Goal: Check status: Check status

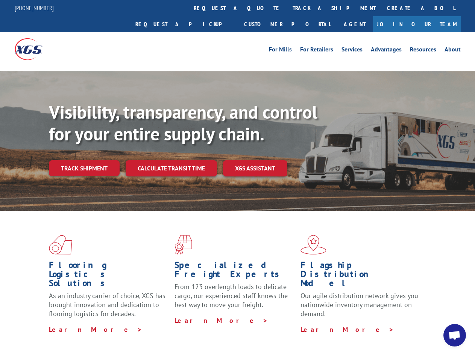
click at [237, 177] on div "Visibility, transparency, and control for your entire supply chain. Track shipm…" at bounding box center [262, 153] width 426 height 105
click at [287, 8] on link "track a shipment" at bounding box center [334, 8] width 94 height 16
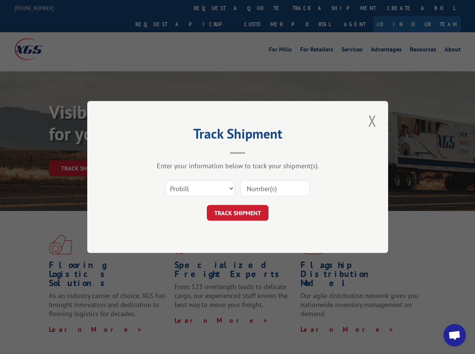
click at [262, 8] on div "Track Shipment Enter your information below to track your shipment(s). Select c…" at bounding box center [237, 177] width 475 height 354
click at [309, 8] on div "Track Shipment Enter your information below to track your shipment(s). Select c…" at bounding box center [237, 177] width 475 height 354
click at [84, 152] on div "Track Shipment Enter your information below to track your shipment(s). Select c…" at bounding box center [237, 177] width 475 height 354
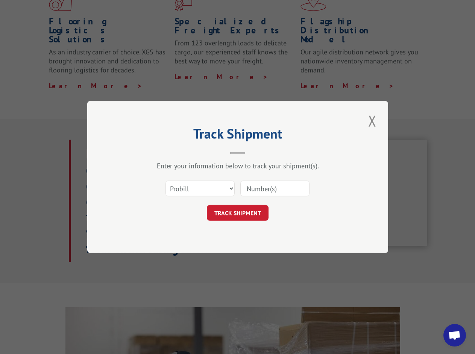
click at [171, 152] on header "Track Shipment" at bounding box center [237, 142] width 225 height 26
click at [255, 152] on header "Track Shipment" at bounding box center [237, 142] width 225 height 26
click at [454, 336] on span "Open chat" at bounding box center [454, 336] width 12 height 11
